Goal: Task Accomplishment & Management: Use online tool/utility

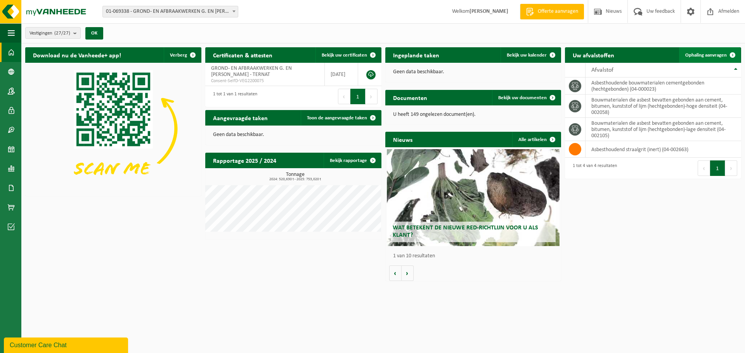
click at [710, 53] on span "Ophaling aanvragen" at bounding box center [706, 55] width 42 height 5
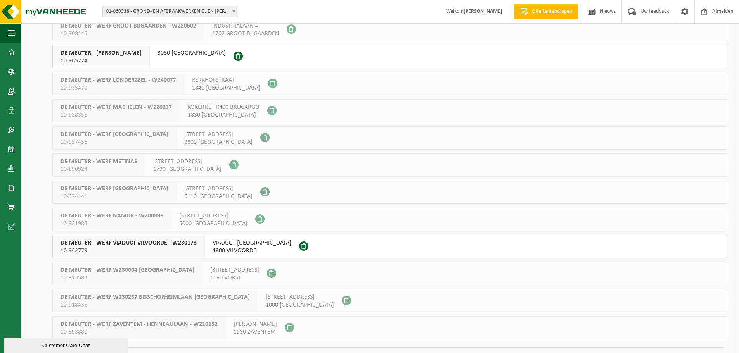
scroll to position [483, 0]
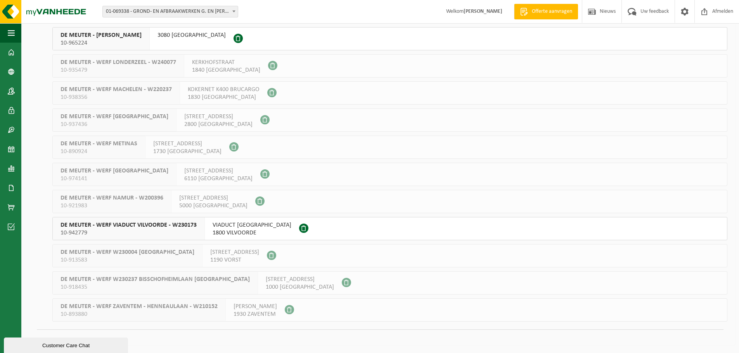
click at [248, 226] on span "VIADUCT VILVOORDE" at bounding box center [252, 226] width 79 height 8
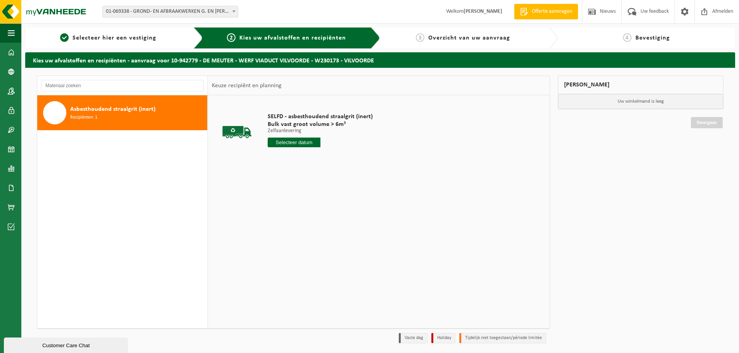
click at [293, 144] on input "text" at bounding box center [294, 143] width 53 height 10
click at [300, 208] on div "15" at bounding box center [302, 211] width 14 height 12
type input "Van [DATE]"
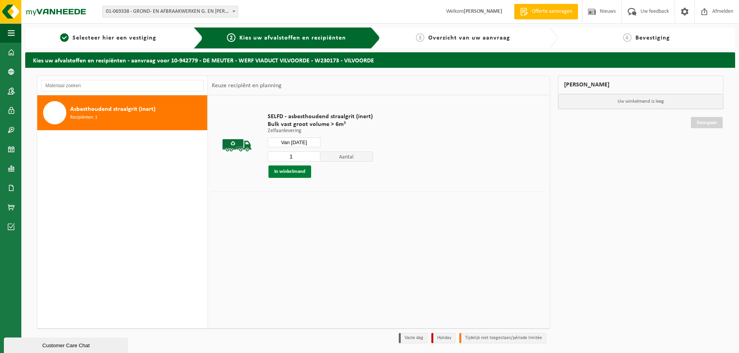
click at [295, 170] on button "In winkelmand" at bounding box center [290, 172] width 43 height 12
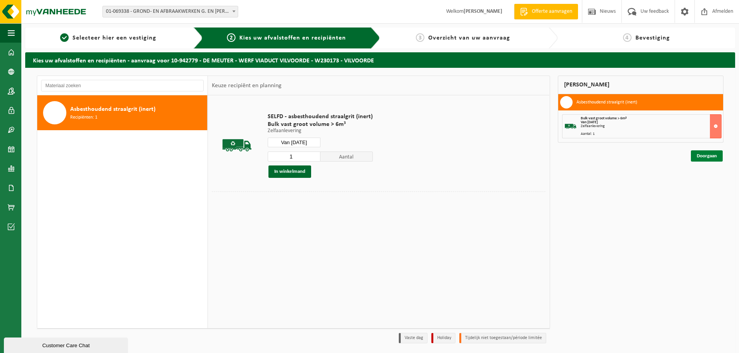
click at [699, 153] on link "Doorgaan" at bounding box center [707, 156] width 32 height 11
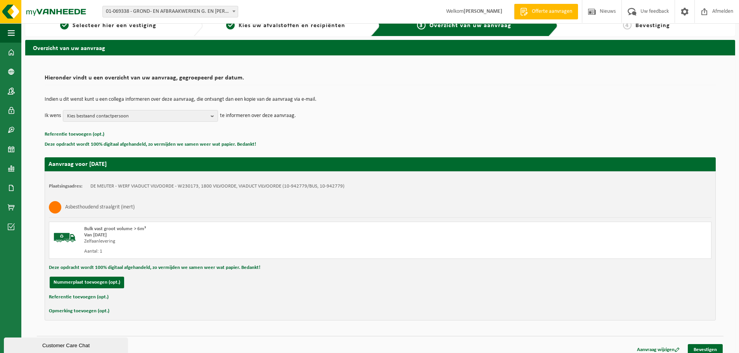
scroll to position [19, 0]
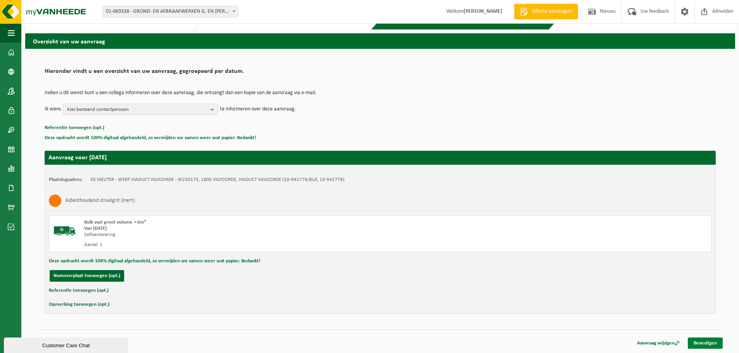
click at [706, 343] on link "Bevestigen" at bounding box center [705, 343] width 35 height 11
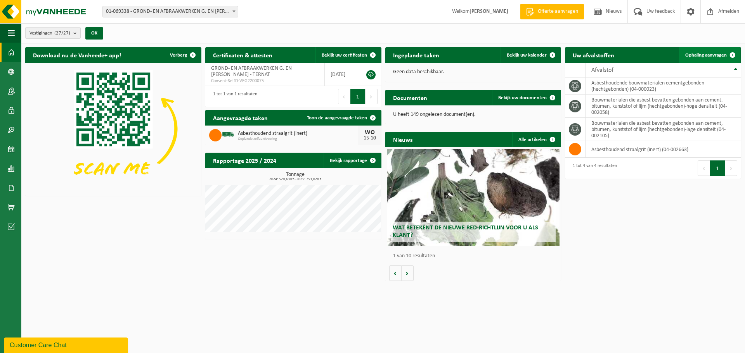
click at [710, 55] on span "Ophaling aanvragen" at bounding box center [706, 55] width 42 height 5
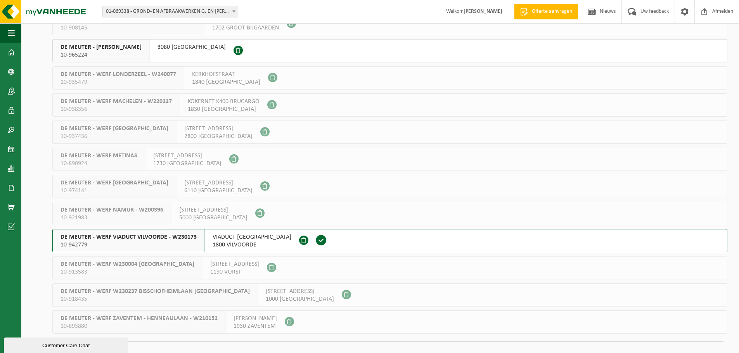
scroll to position [483, 0]
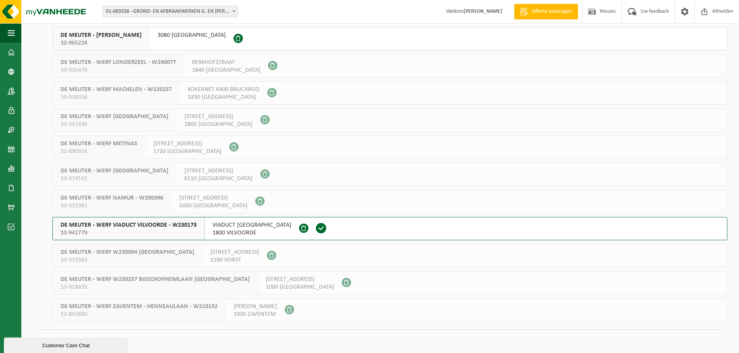
click at [242, 218] on div "VIADUCT [GEOGRAPHIC_DATA] 1800 VILVOORDE" at bounding box center [252, 229] width 94 height 23
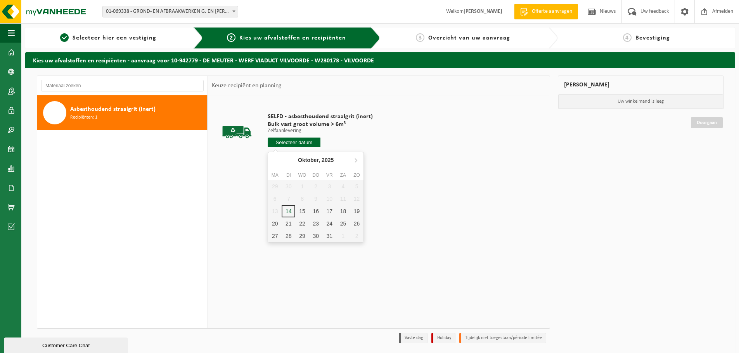
click at [305, 142] on input "text" at bounding box center [294, 143] width 53 height 10
click at [301, 210] on div "15" at bounding box center [302, 211] width 14 height 12
type input "Van [DATE]"
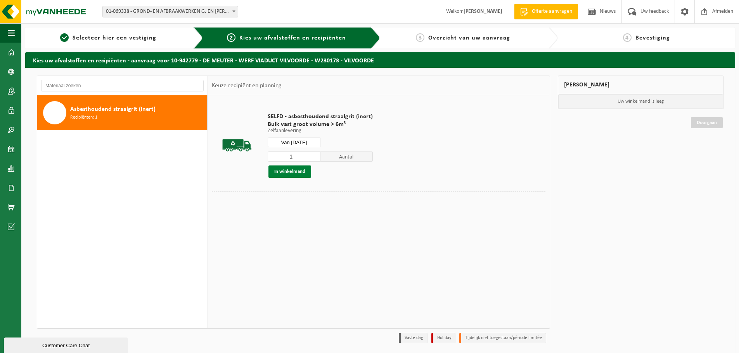
click at [296, 173] on button "In winkelmand" at bounding box center [290, 172] width 43 height 12
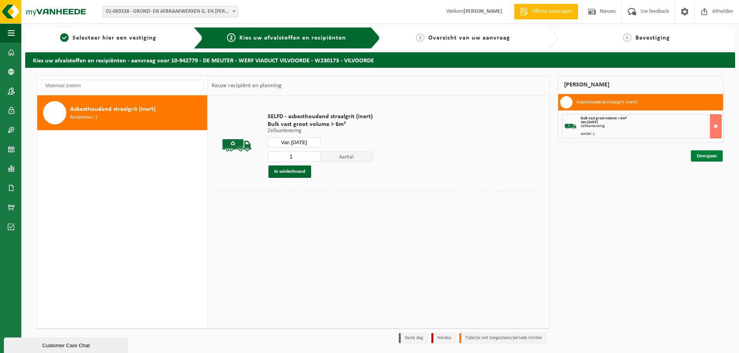
click at [700, 156] on link "Doorgaan" at bounding box center [707, 156] width 32 height 11
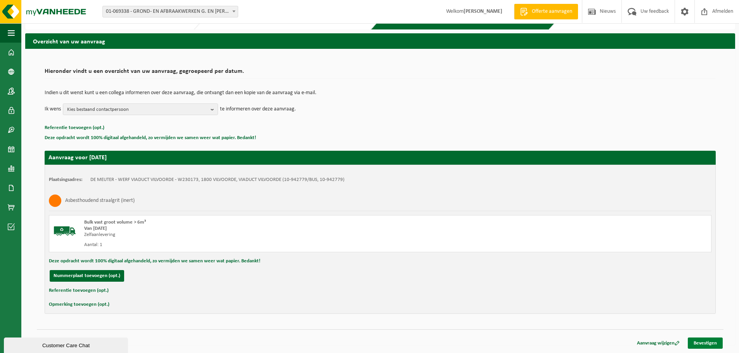
click at [708, 342] on link "Bevestigen" at bounding box center [705, 343] width 35 height 11
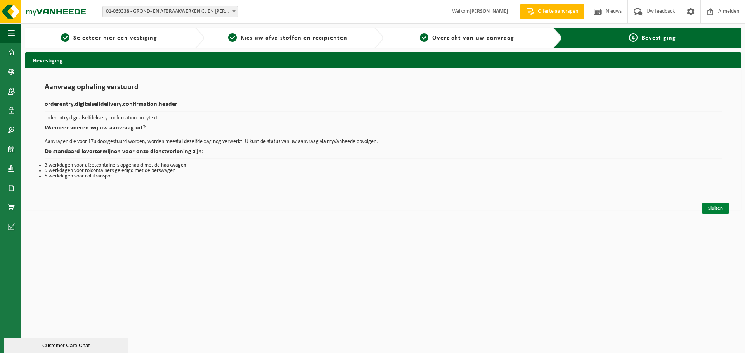
click at [717, 210] on link "Sluiten" at bounding box center [715, 208] width 26 height 11
